Goal: Ask a question: Seek information or help from site administrators or community

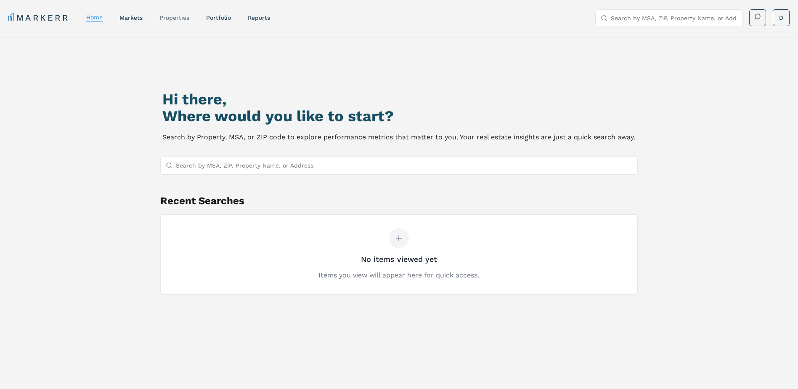
click at [181, 20] on link "properties" at bounding box center [175, 17] width 30 height 7
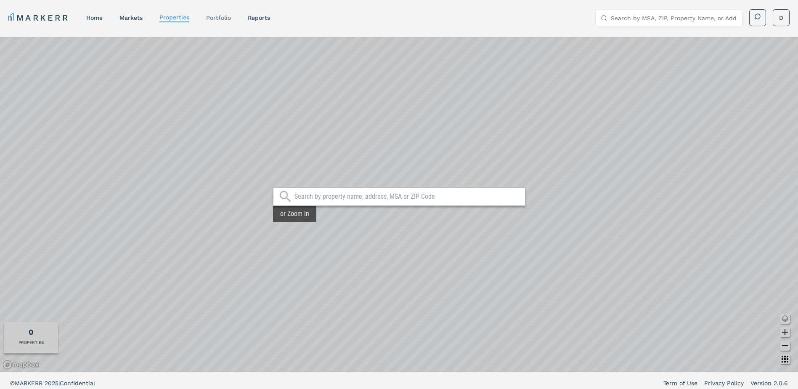
click at [208, 19] on link "Portfolio" at bounding box center [218, 17] width 25 height 7
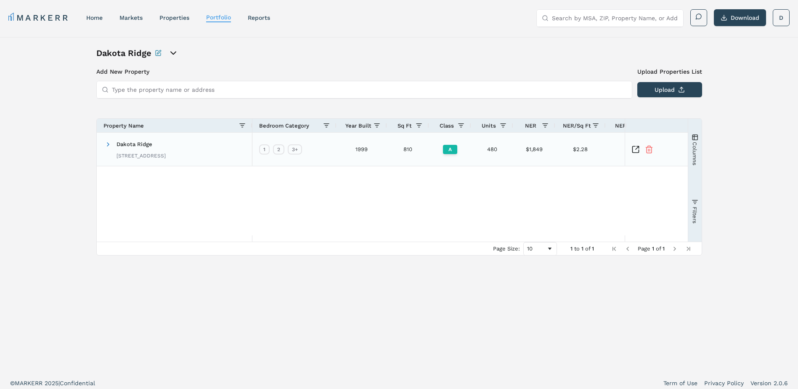
click at [138, 143] on span "Dakota Ridge" at bounding box center [135, 144] width 36 height 6
click at [636, 149] on icon "Inspect Comparable" at bounding box center [636, 149] width 8 height 8
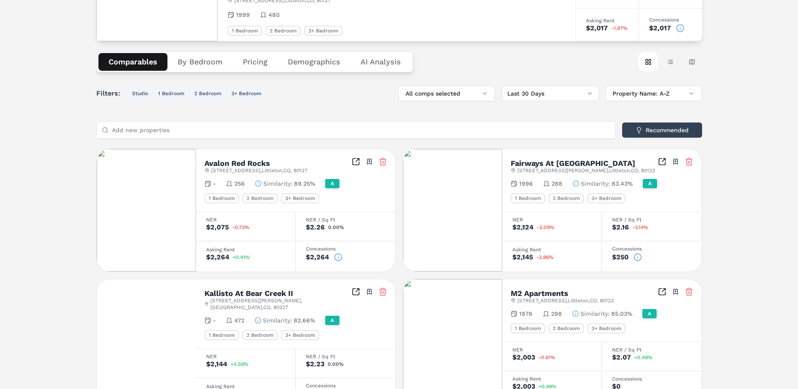
scroll to position [84, 0]
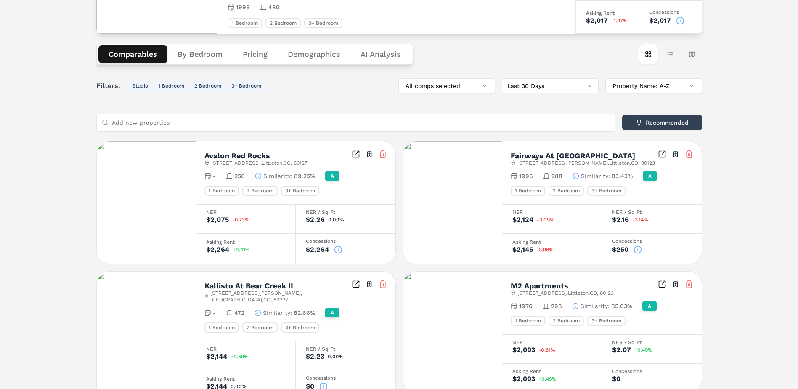
click at [337, 250] on icon at bounding box center [338, 249] width 8 height 8
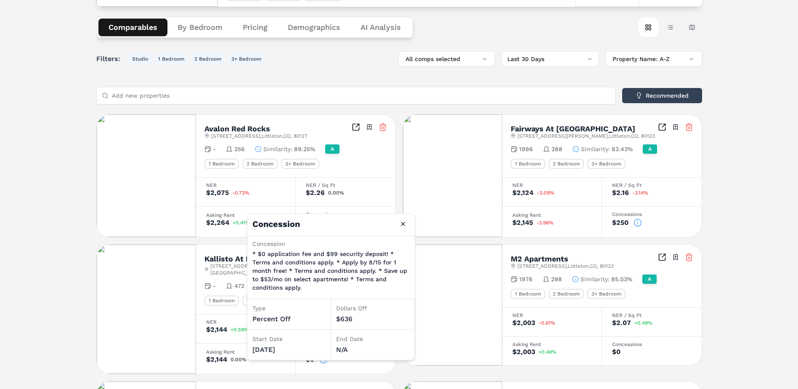
scroll to position [126, 0]
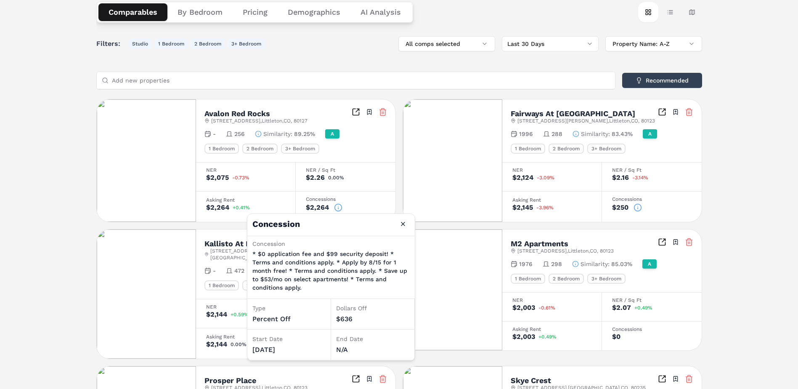
click at [755, 205] on div "[GEOGRAPHIC_DATA] A [STREET_ADDRESS] Toggle portfolio menu 1999 480 1 Bedroom 2…" at bounding box center [399, 338] width 798 height 854
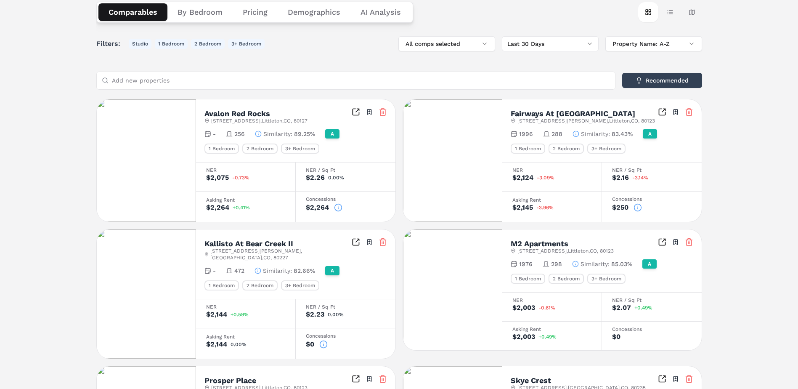
click at [641, 207] on icon at bounding box center [638, 207] width 8 height 8
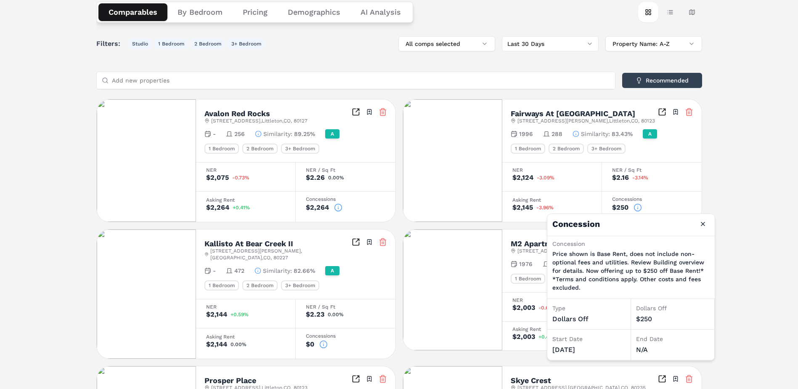
click at [747, 209] on div "[GEOGRAPHIC_DATA] A [STREET_ADDRESS] Toggle portfolio menu 1999 480 1 Bedroom 2…" at bounding box center [399, 338] width 798 height 854
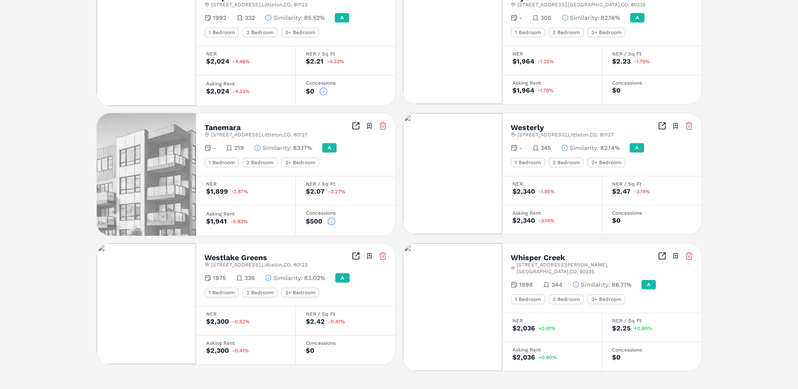
scroll to position [510, 0]
click at [332, 221] on icon at bounding box center [332, 221] width 0 height 1
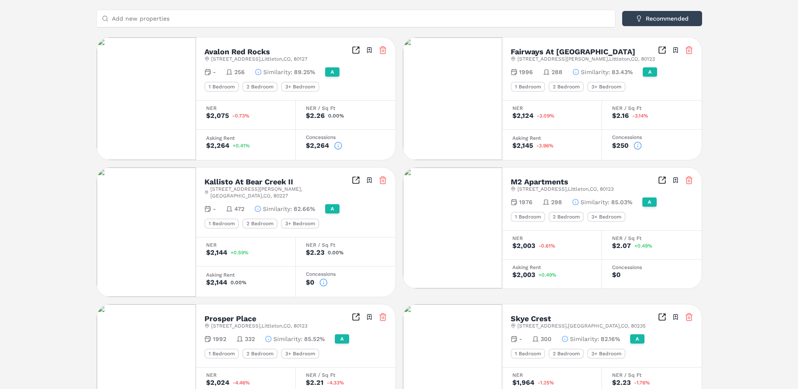
scroll to position [173, 0]
